Goal: Transaction & Acquisition: Download file/media

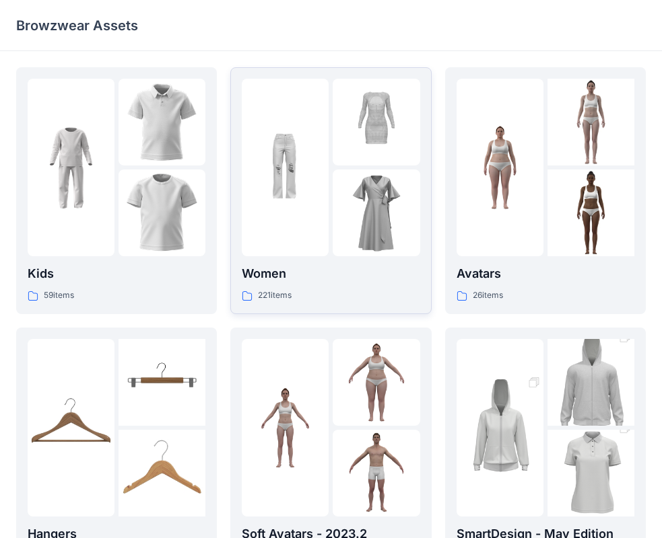
click at [276, 181] on img at bounding box center [285, 168] width 87 height 87
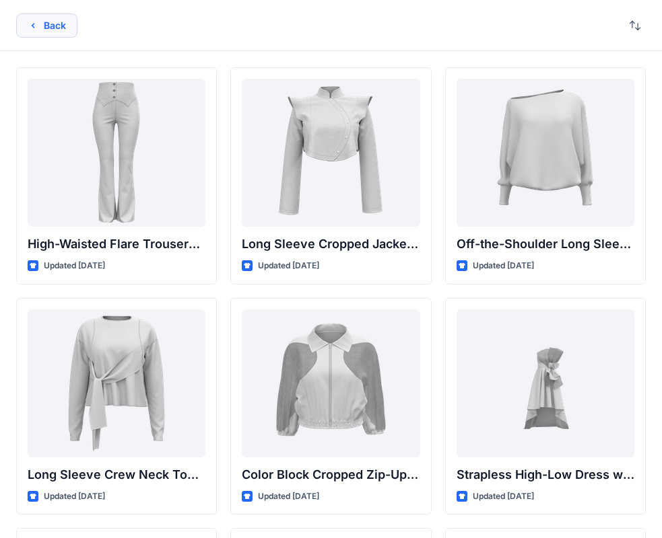
click at [68, 30] on button "Back" at bounding box center [46, 25] width 61 height 24
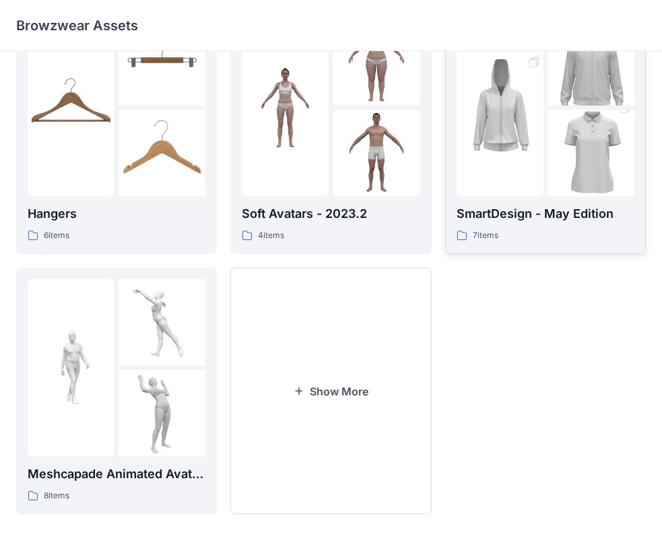
scroll to position [334, 0]
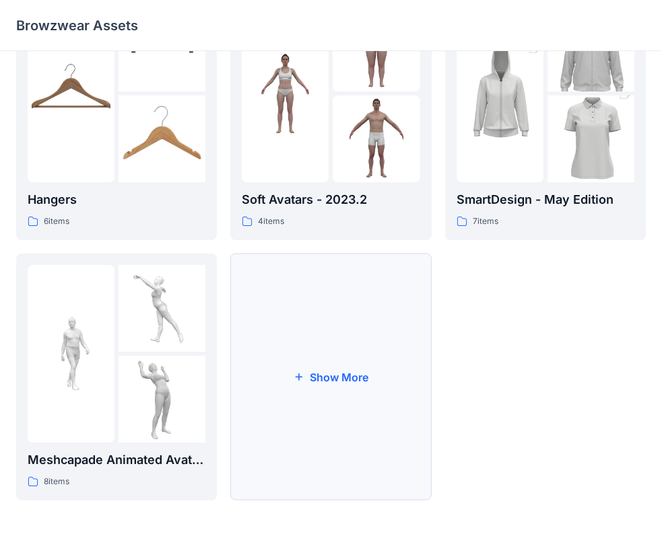
click at [345, 395] on button "Show More" at bounding box center [330, 377] width 201 height 247
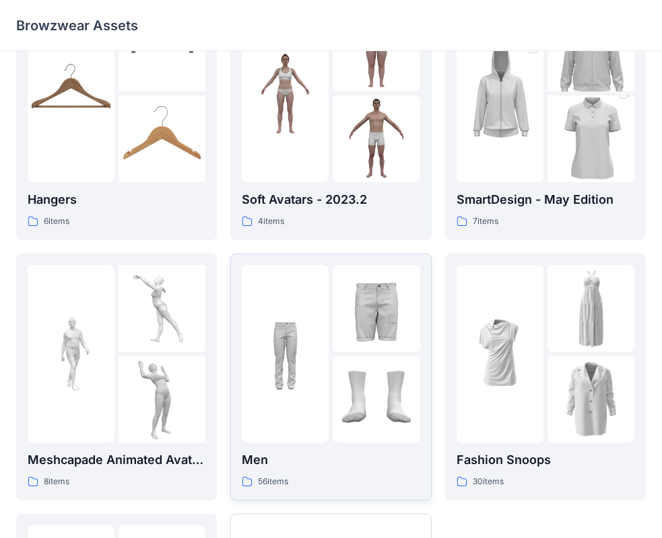
click at [339, 351] on div at bounding box center [375, 308] width 87 height 87
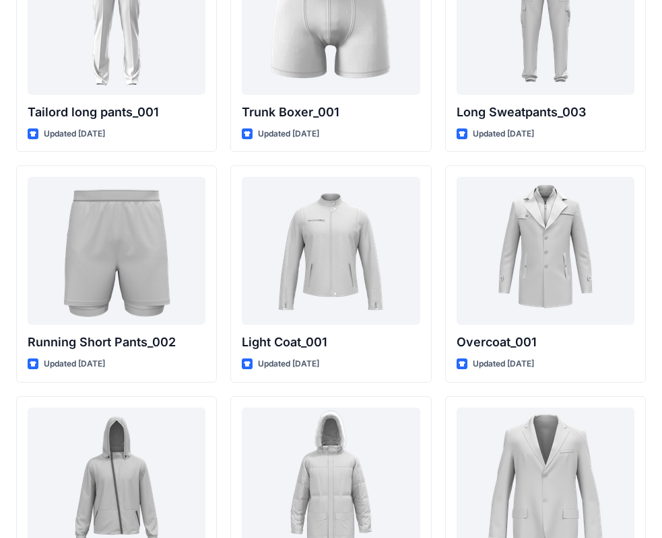
scroll to position [3306, 0]
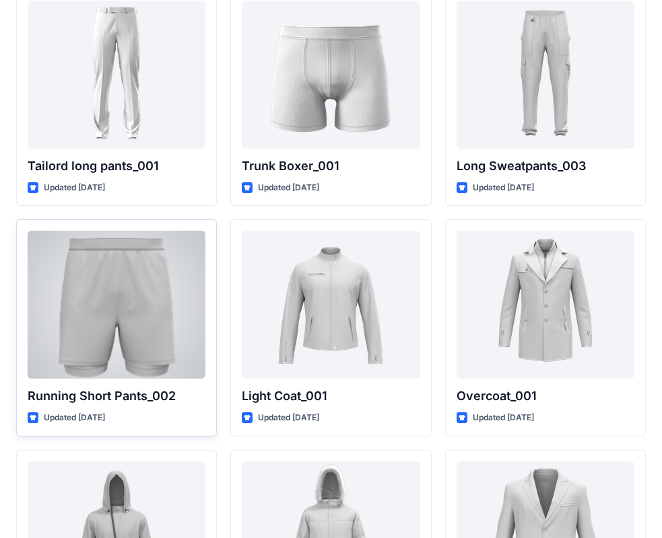
click at [65, 298] on div at bounding box center [117, 305] width 178 height 148
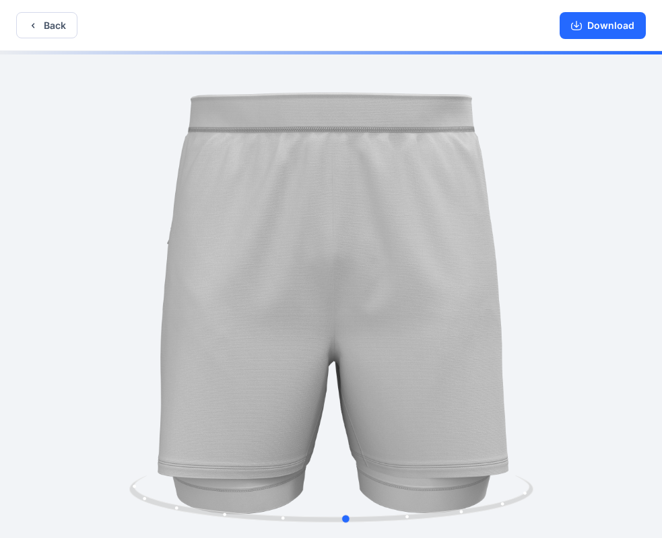
drag, startPoint x: 156, startPoint y: 339, endPoint x: 575, endPoint y: 394, distance: 423.0
click at [575, 394] on div at bounding box center [331, 296] width 662 height 490
click at [612, 26] on button "Download" at bounding box center [602, 25] width 86 height 27
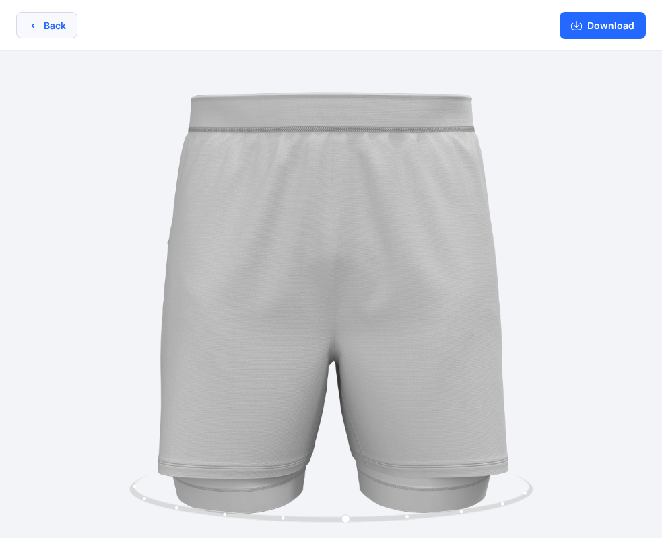
click at [53, 26] on button "Back" at bounding box center [46, 25] width 61 height 26
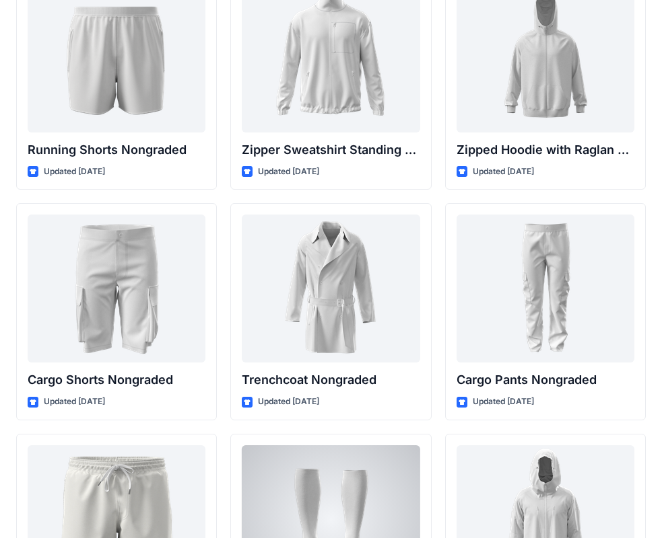
scroll to position [1691, 0]
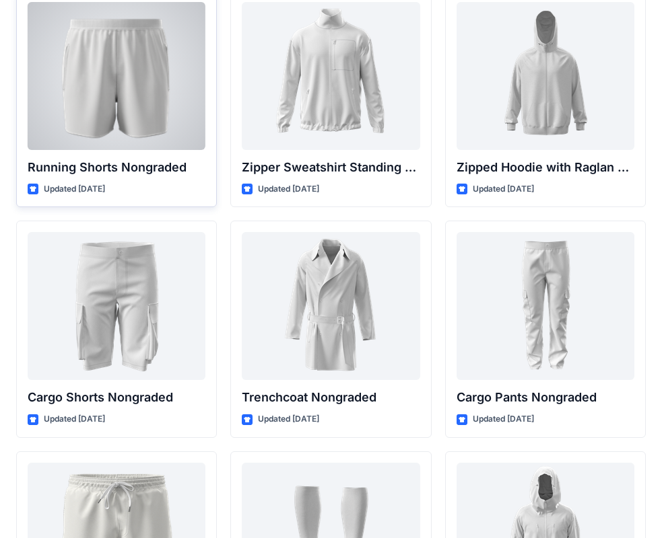
click at [114, 76] on div at bounding box center [117, 76] width 178 height 148
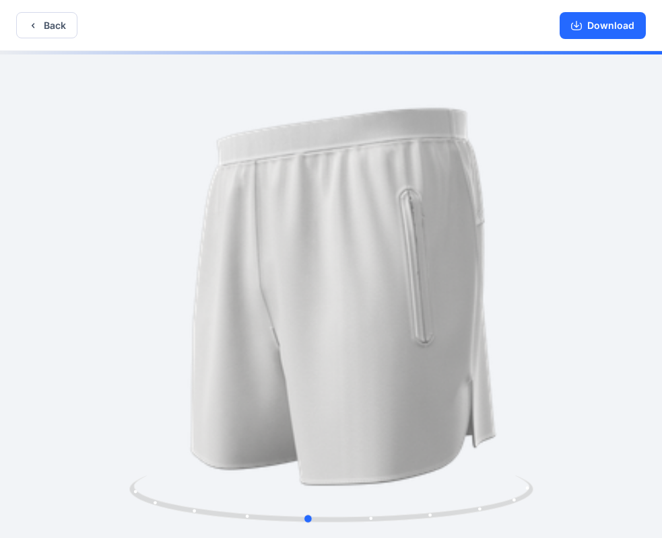
drag, startPoint x: 530, startPoint y: 328, endPoint x: 362, endPoint y: 301, distance: 170.5
click at [472, 320] on div at bounding box center [331, 296] width 662 height 490
drag, startPoint x: 476, startPoint y: 335, endPoint x: 611, endPoint y: 77, distance: 291.1
click at [530, 310] on div at bounding box center [331, 296] width 662 height 490
click at [616, 32] on button "Download" at bounding box center [602, 25] width 86 height 27
